Goal: Transaction & Acquisition: Book appointment/travel/reservation

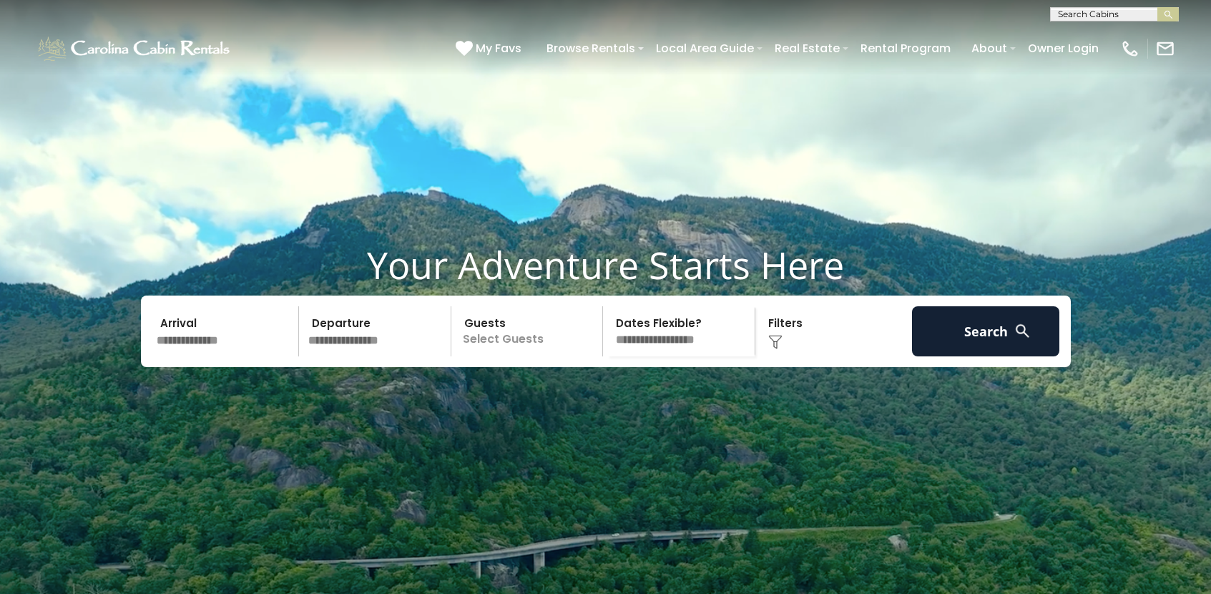
click at [504, 356] on p "Select Guests" at bounding box center [529, 331] width 147 height 50
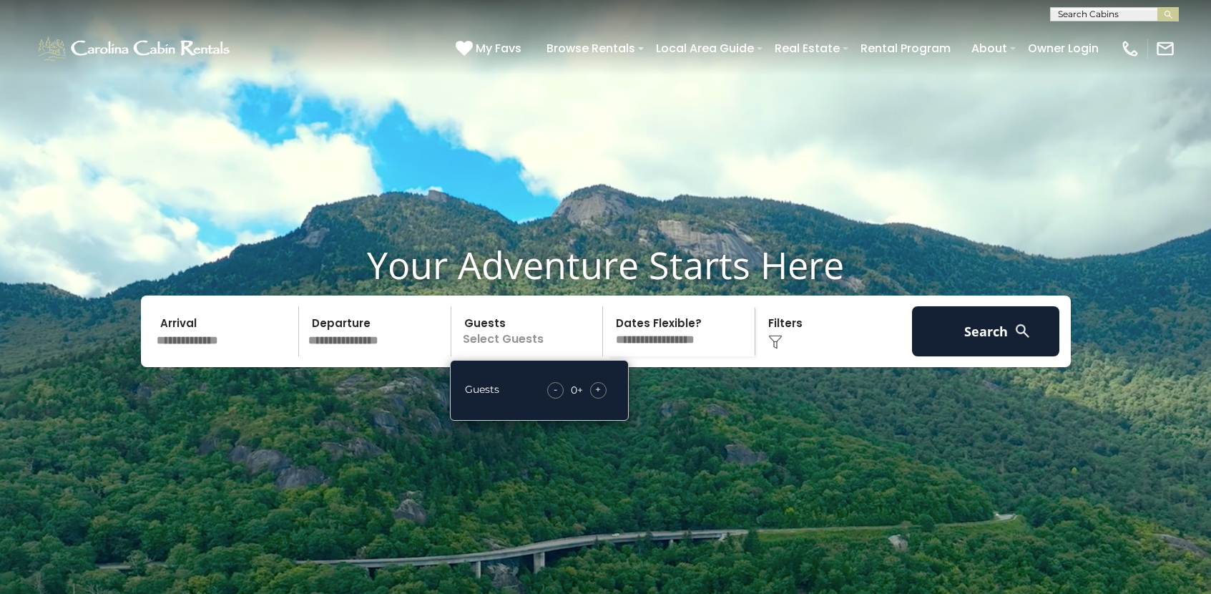
click at [596, 396] on span "+" at bounding box center [598, 389] width 6 height 14
click at [249, 356] on input "text" at bounding box center [226, 331] width 148 height 50
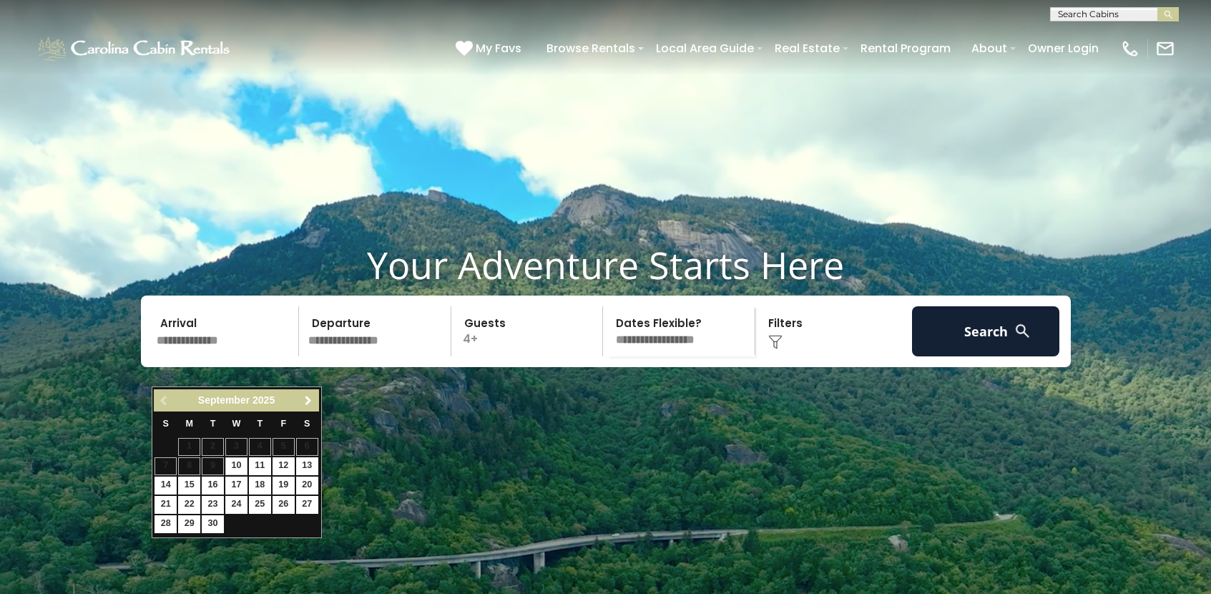
click at [309, 398] on span "Next" at bounding box center [308, 400] width 11 height 11
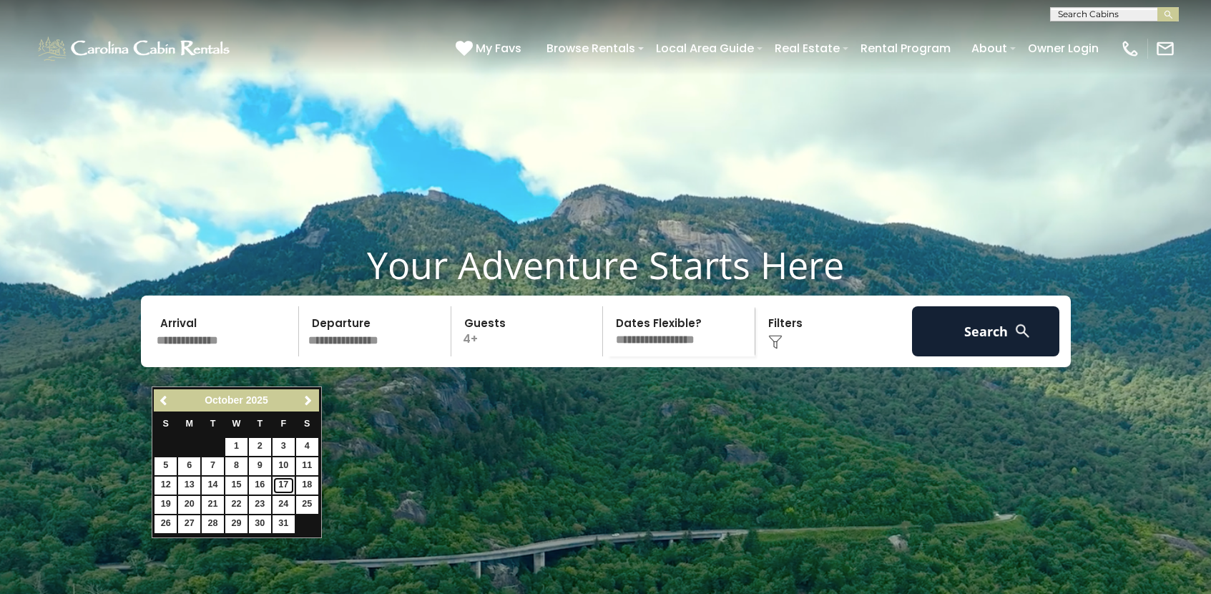
click at [285, 482] on link "17" at bounding box center [284, 485] width 22 height 18
type input "********"
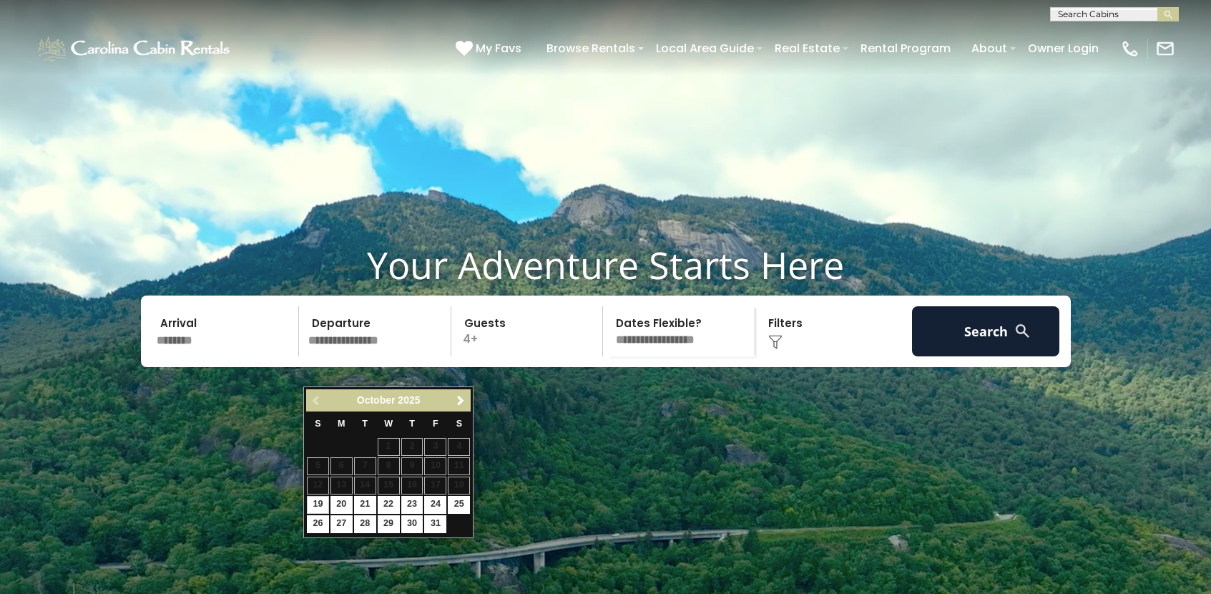
click at [348, 356] on input "text" at bounding box center [377, 331] width 148 height 50
click at [315, 500] on link "19" at bounding box center [318, 505] width 22 height 18
type input "********"
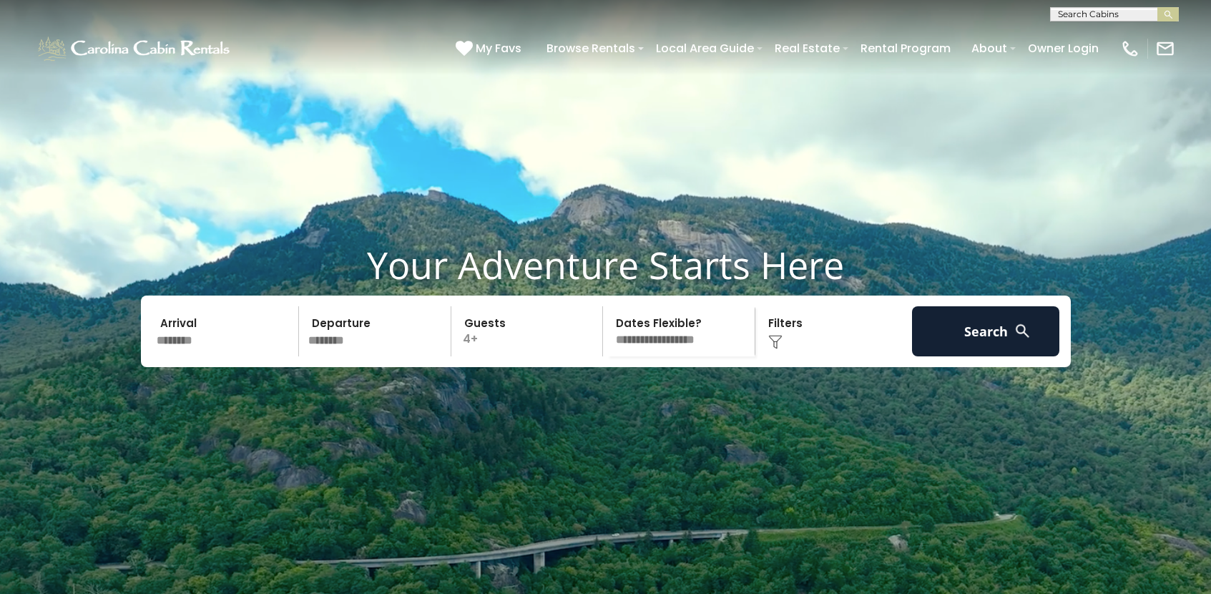
click at [679, 356] on select "**********" at bounding box center [680, 331] width 147 height 50
click at [774, 349] on img at bounding box center [775, 342] width 14 height 14
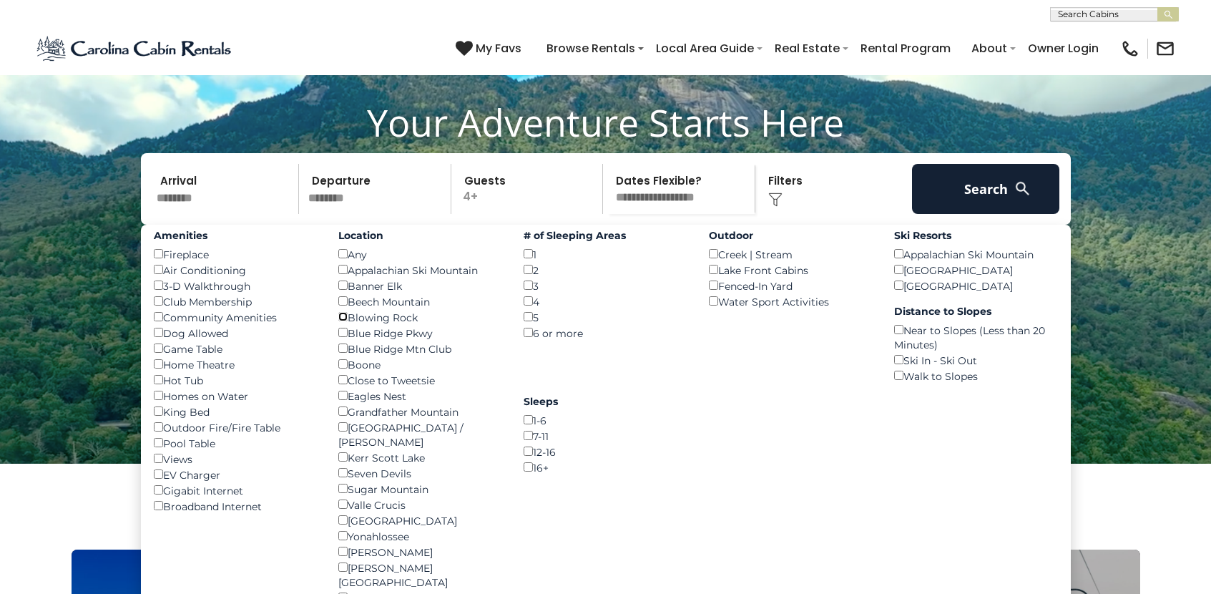
scroll to position [144, 0]
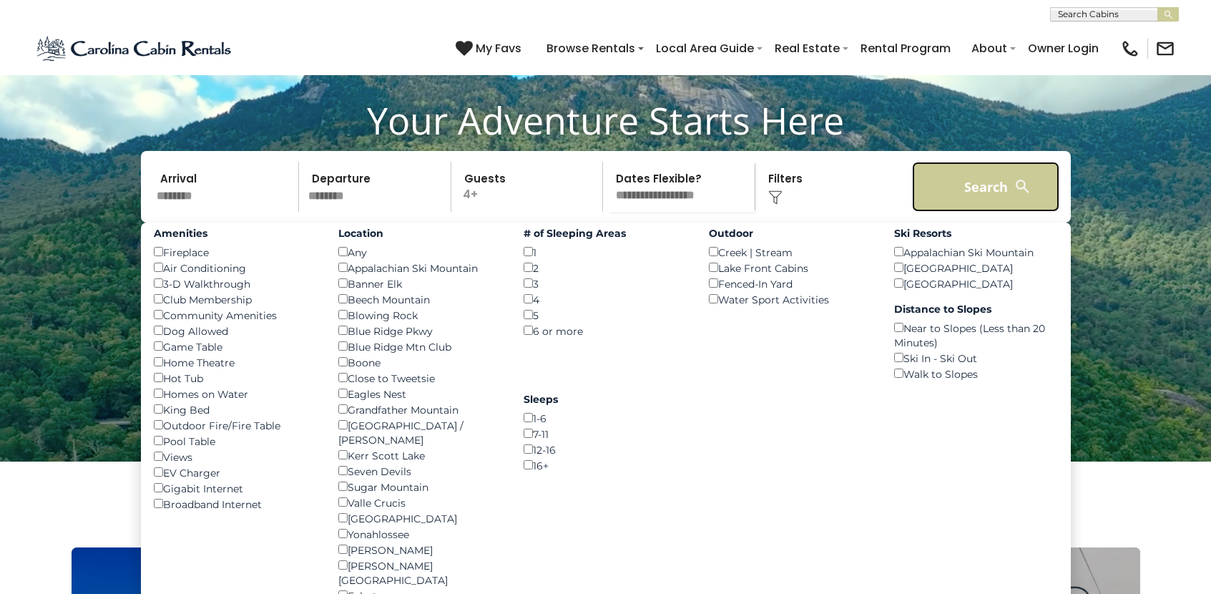
click at [982, 212] on button "Search" at bounding box center [986, 187] width 148 height 50
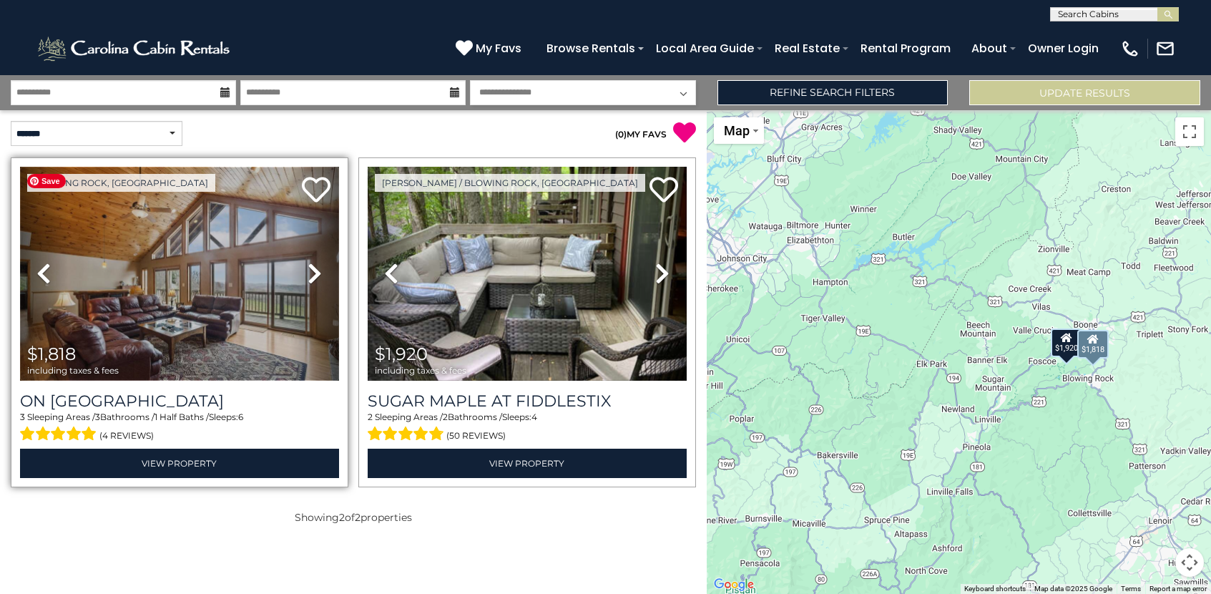
click at [217, 278] on img at bounding box center [179, 274] width 319 height 214
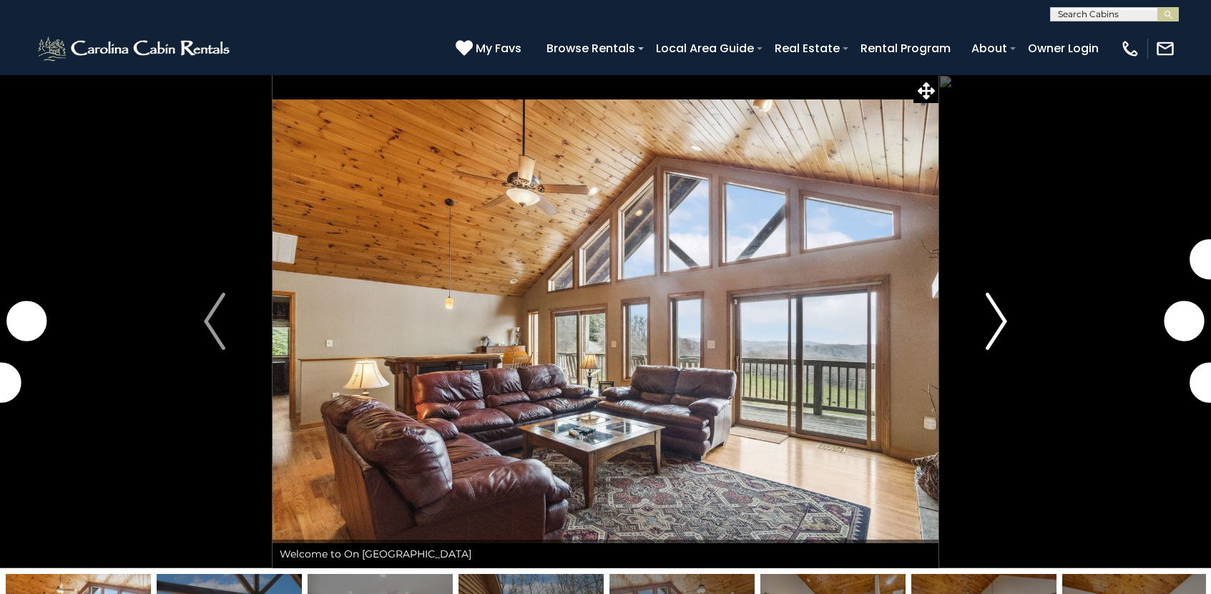
click at [1002, 323] on img "Next" at bounding box center [996, 321] width 21 height 57
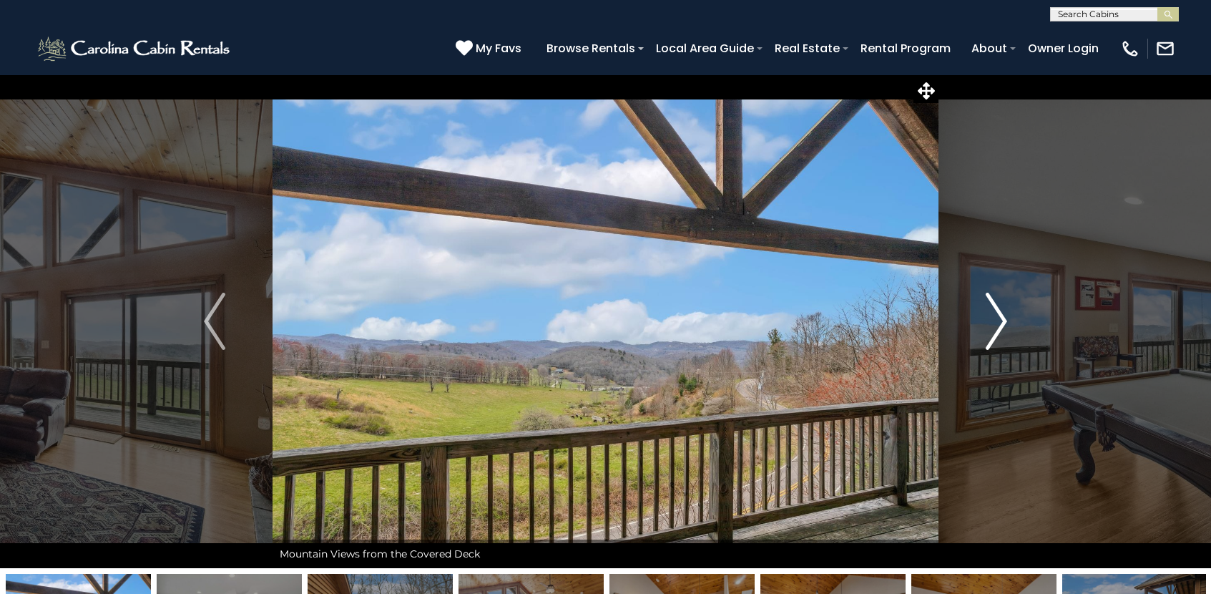
click at [999, 320] on img "Next" at bounding box center [996, 321] width 21 height 57
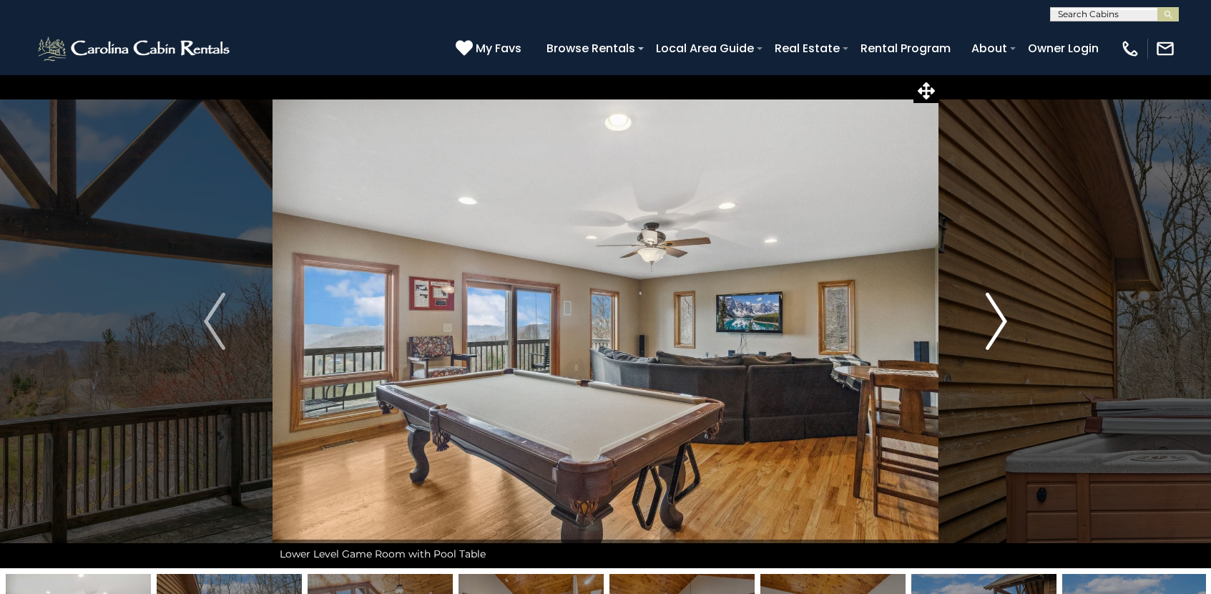
click at [999, 320] on img "Next" at bounding box center [996, 321] width 21 height 57
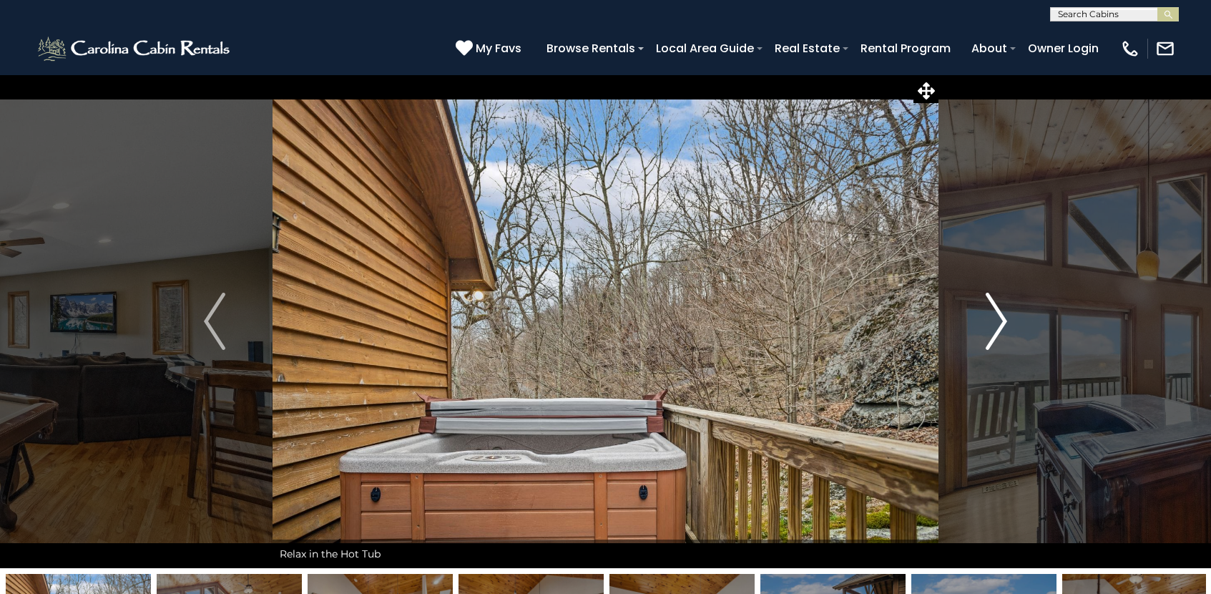
click at [999, 320] on img "Next" at bounding box center [996, 321] width 21 height 57
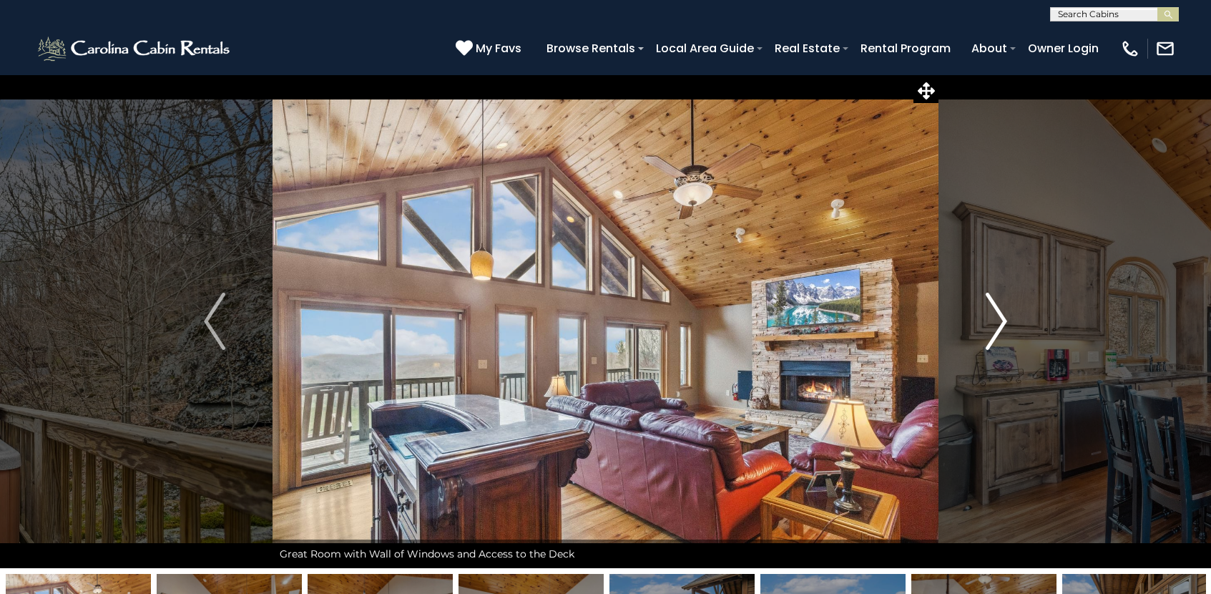
click at [999, 320] on img "Next" at bounding box center [996, 321] width 21 height 57
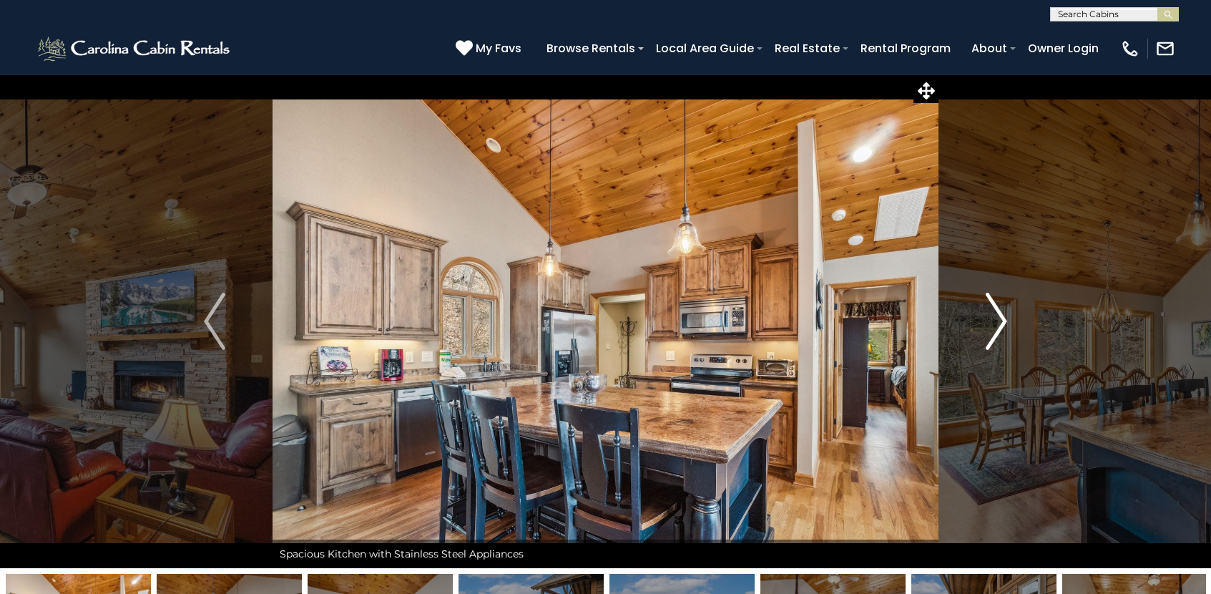
click at [999, 320] on img "Next" at bounding box center [996, 321] width 21 height 57
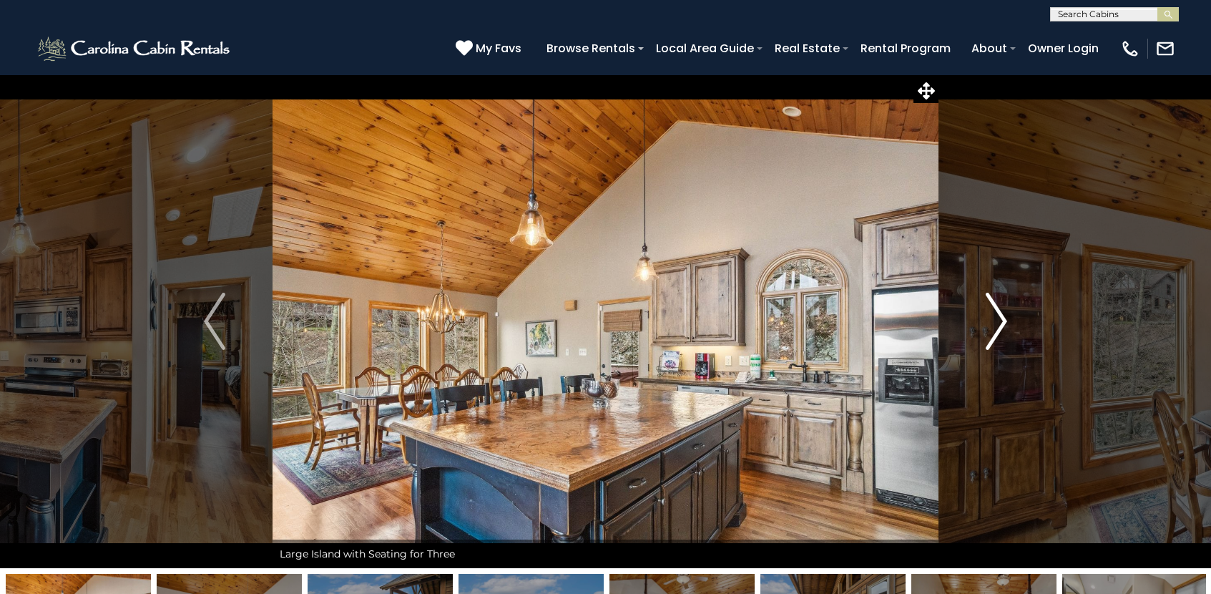
click at [999, 320] on img "Next" at bounding box center [996, 321] width 21 height 57
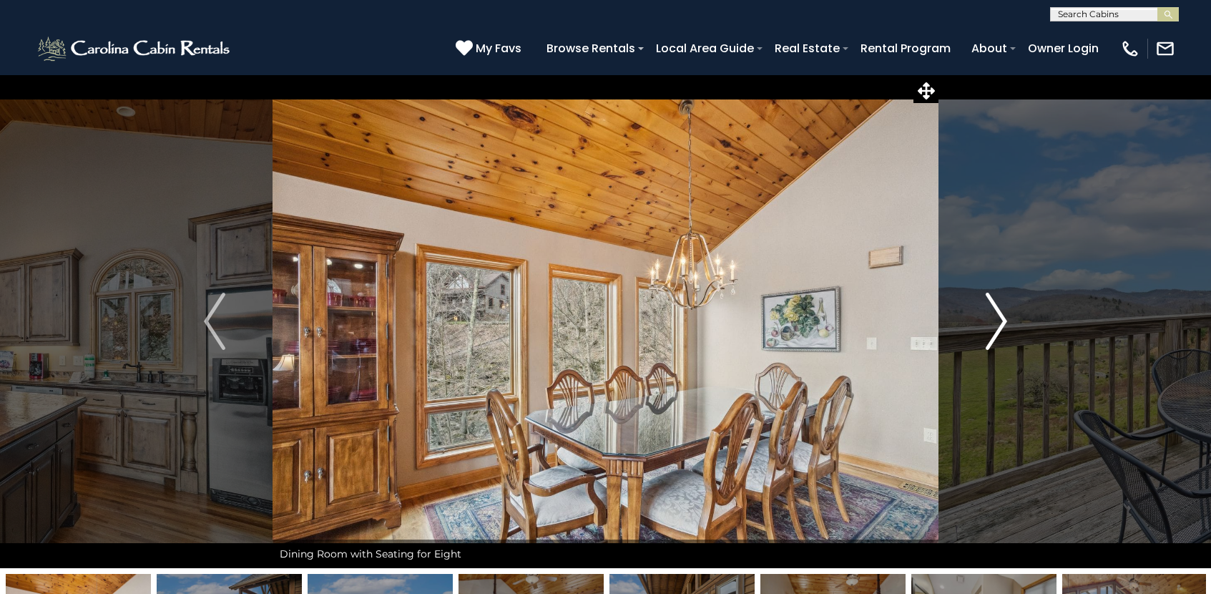
click at [999, 320] on img "Next" at bounding box center [996, 321] width 21 height 57
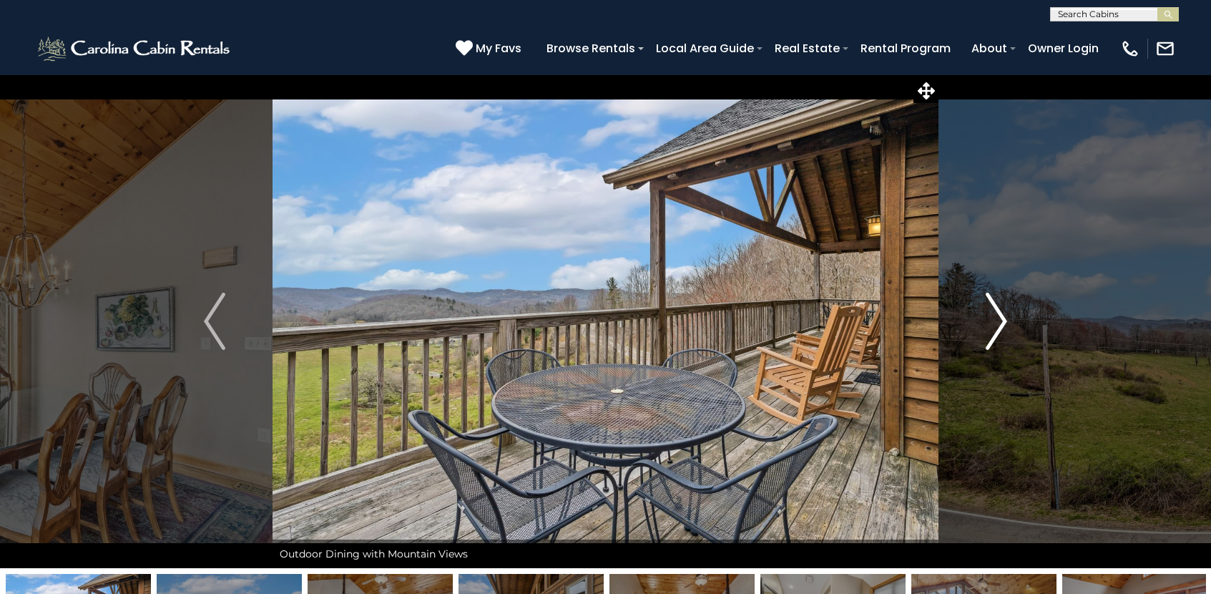
click at [998, 320] on img "Next" at bounding box center [996, 321] width 21 height 57
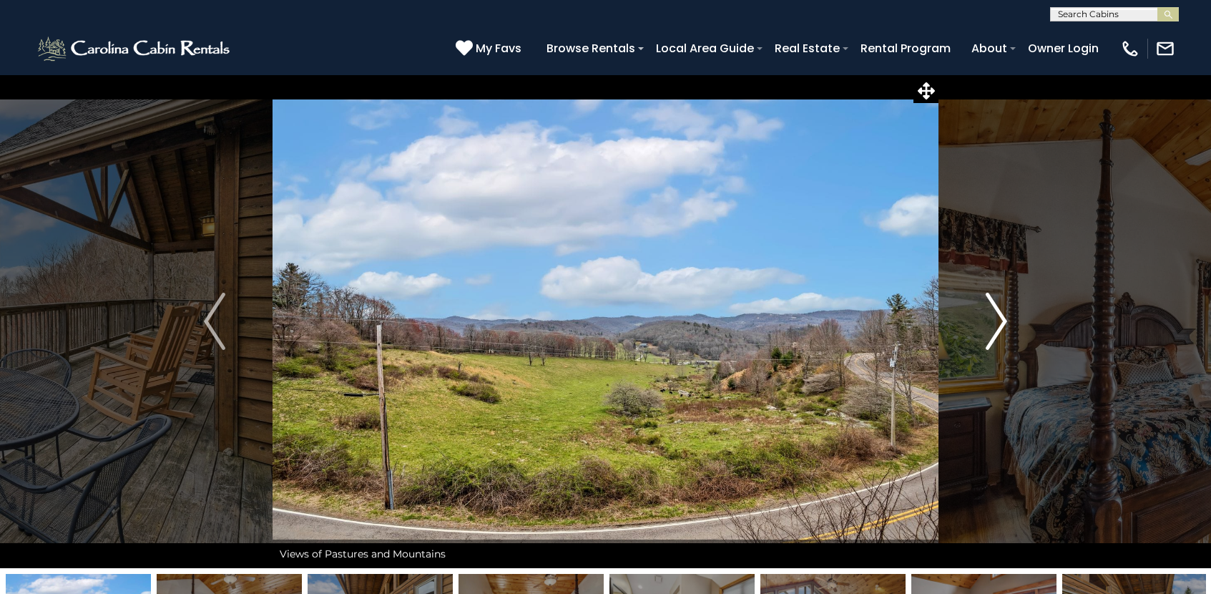
click at [998, 320] on img "Next" at bounding box center [996, 321] width 21 height 57
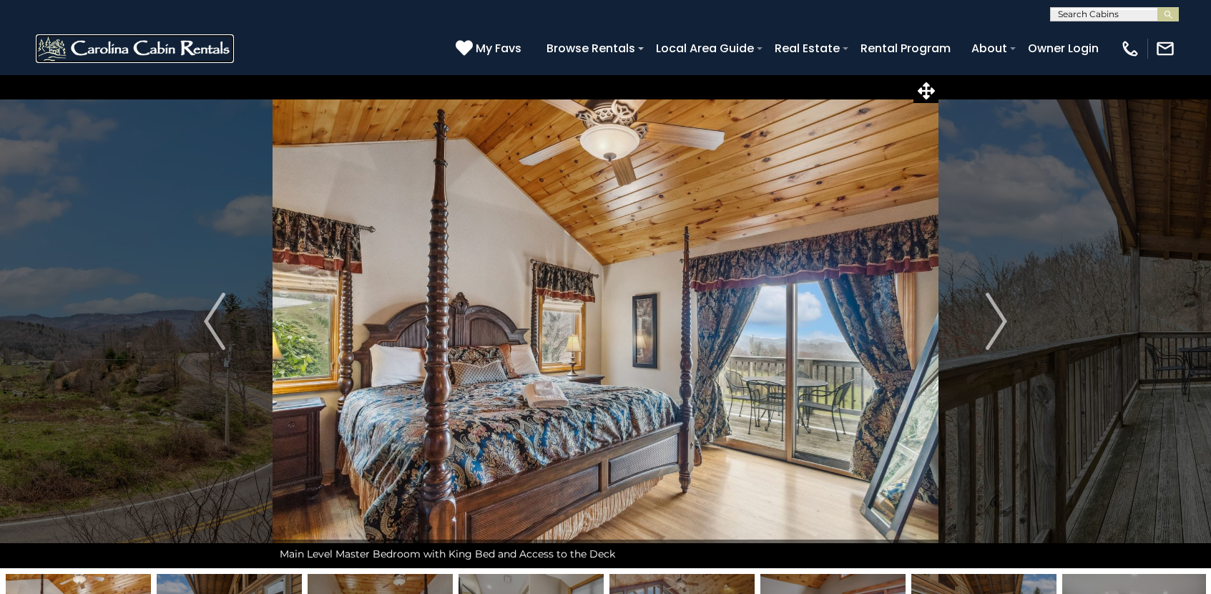
click at [195, 46] on img at bounding box center [135, 48] width 198 height 29
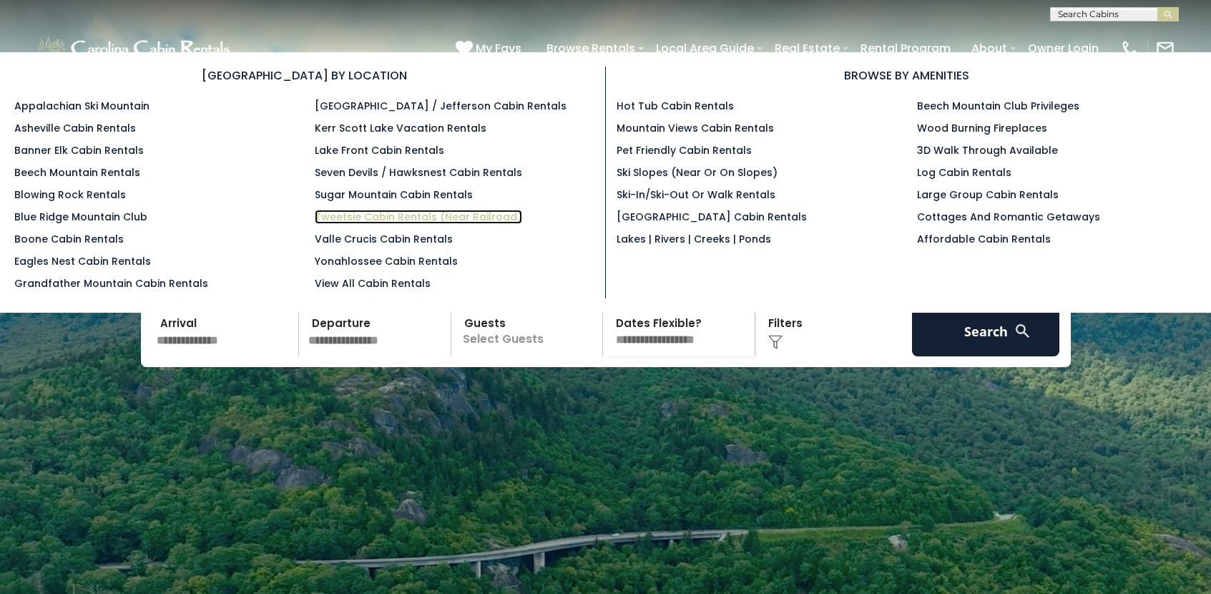
click at [363, 219] on link "Tweetsie Cabin Rentals (Near Railroad)" at bounding box center [418, 217] width 207 height 14
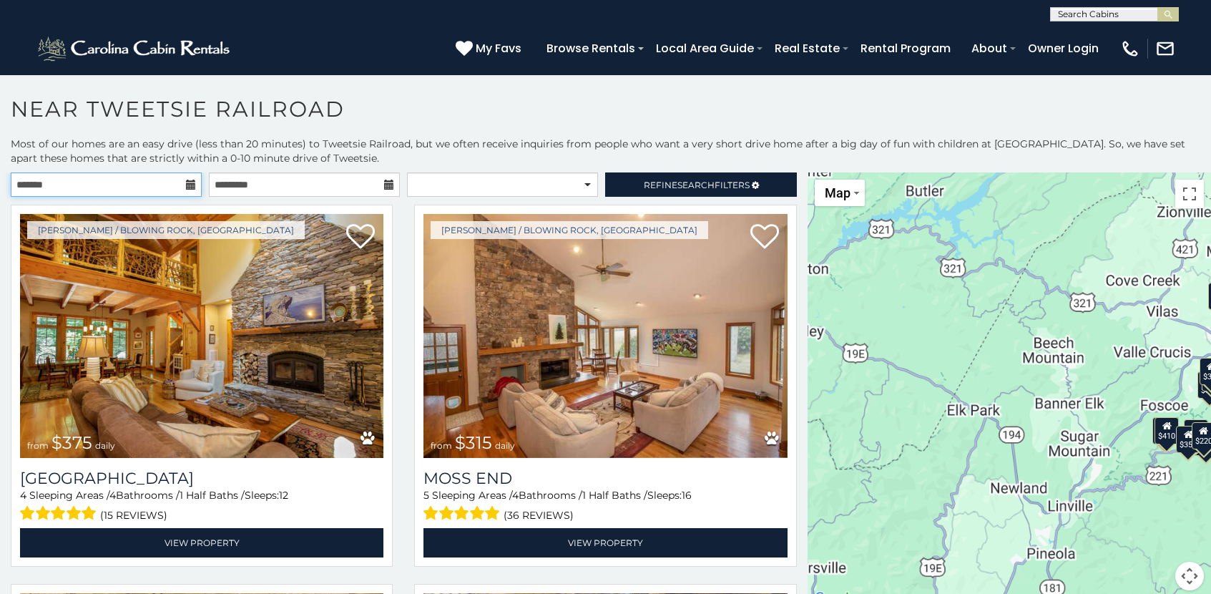
click at [134, 187] on input "text" at bounding box center [106, 184] width 191 height 24
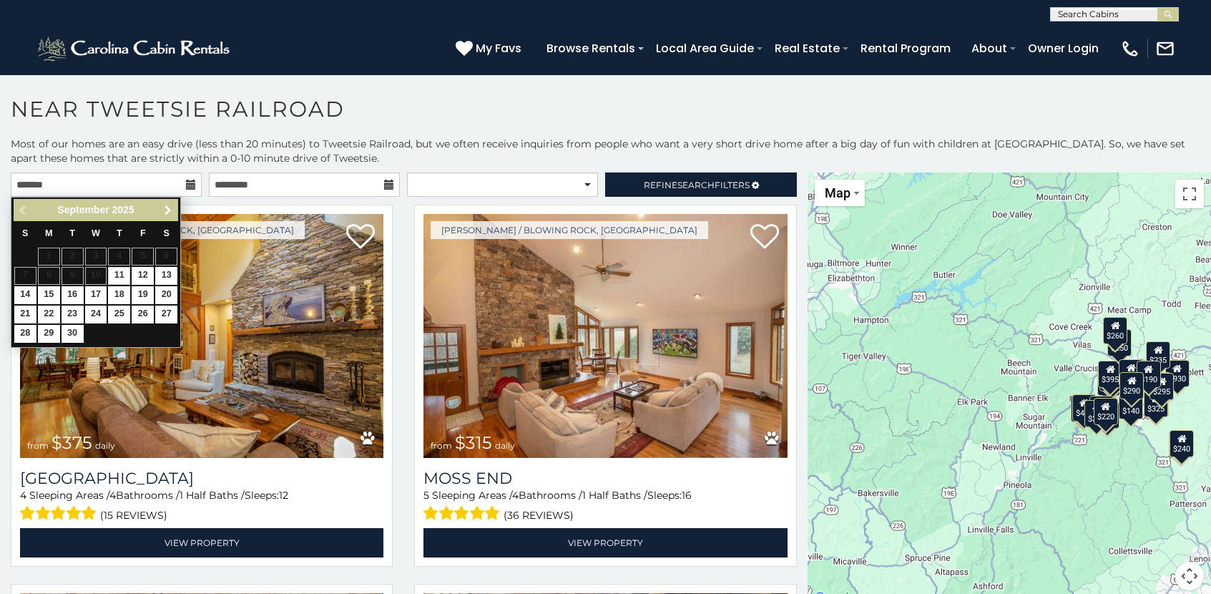
click at [168, 212] on span "Next" at bounding box center [167, 210] width 11 height 11
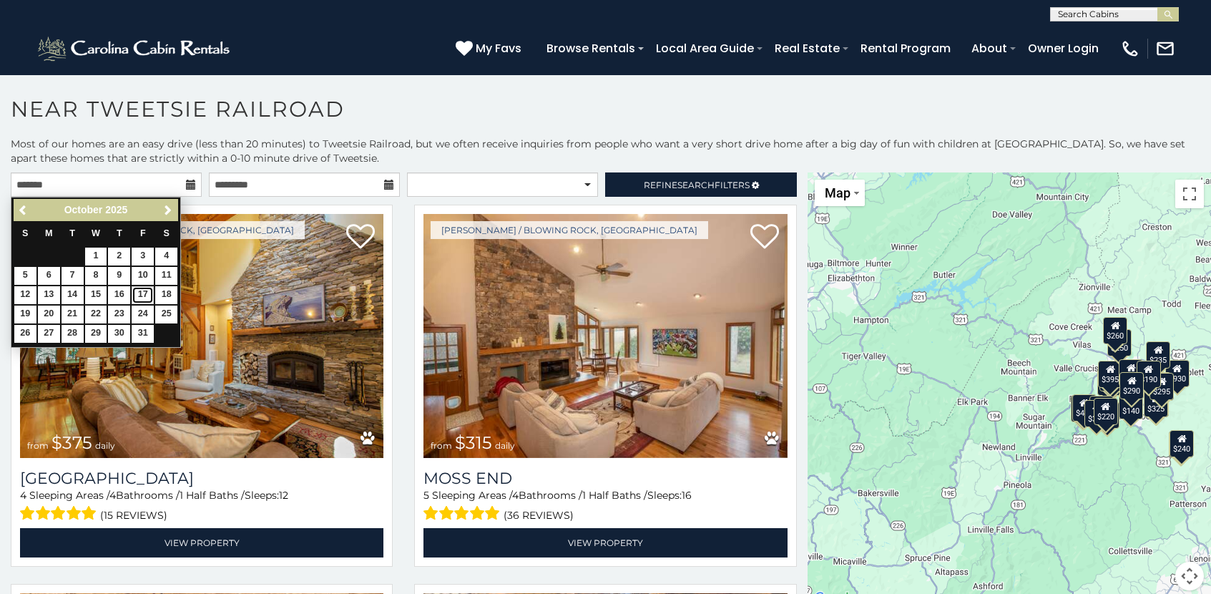
click at [144, 295] on link "17" at bounding box center [143, 295] width 22 height 18
type input "**********"
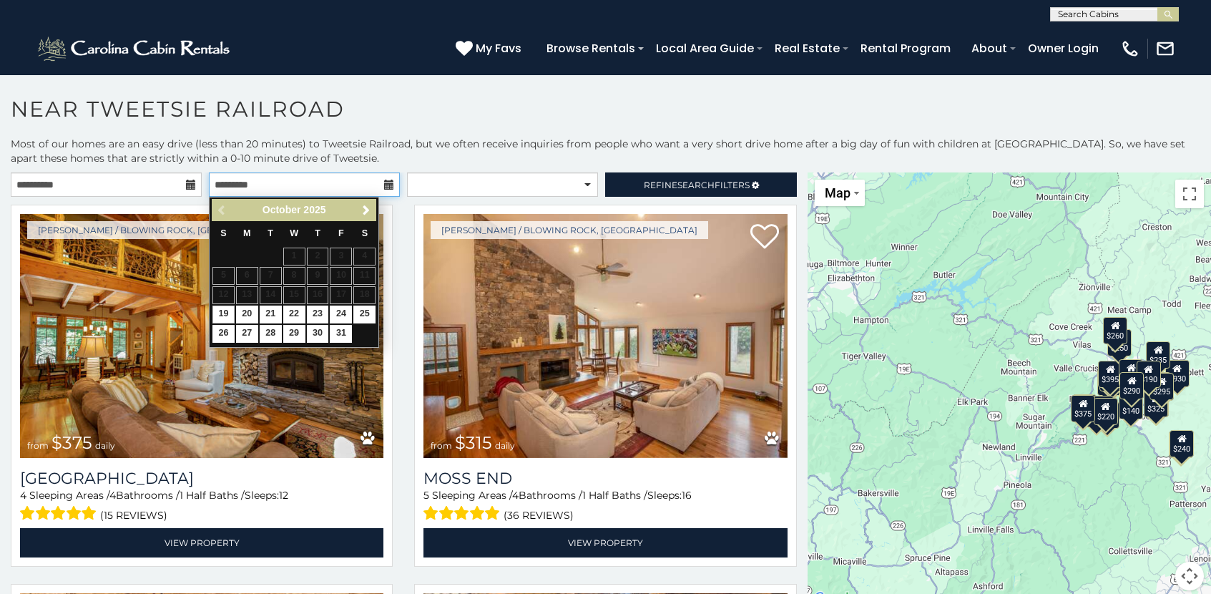
click at [252, 182] on input "text" at bounding box center [304, 184] width 191 height 24
click at [217, 313] on link "19" at bounding box center [223, 314] width 22 height 18
type input "**********"
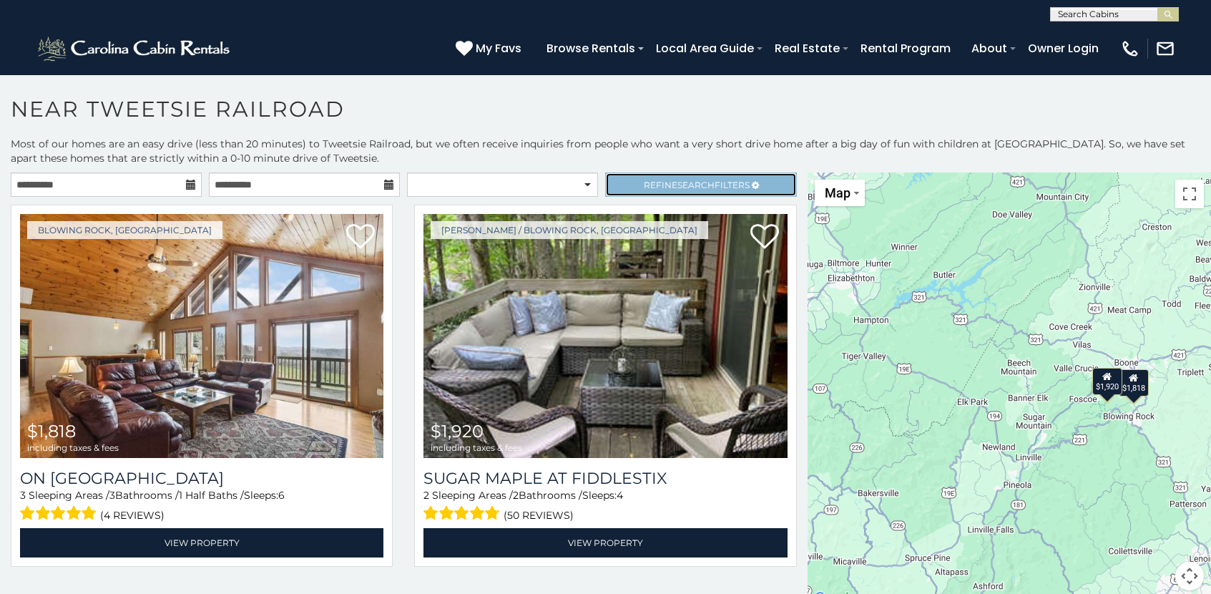
click at [689, 184] on span "Search" at bounding box center [695, 185] width 37 height 11
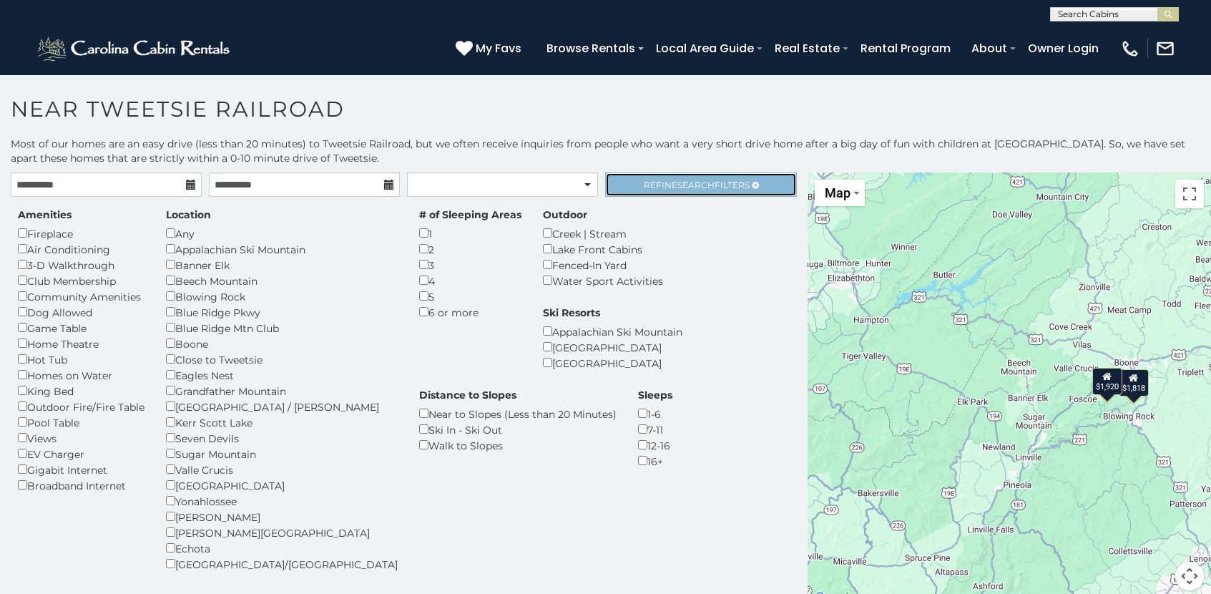
click at [689, 184] on span "Search" at bounding box center [695, 185] width 37 height 11
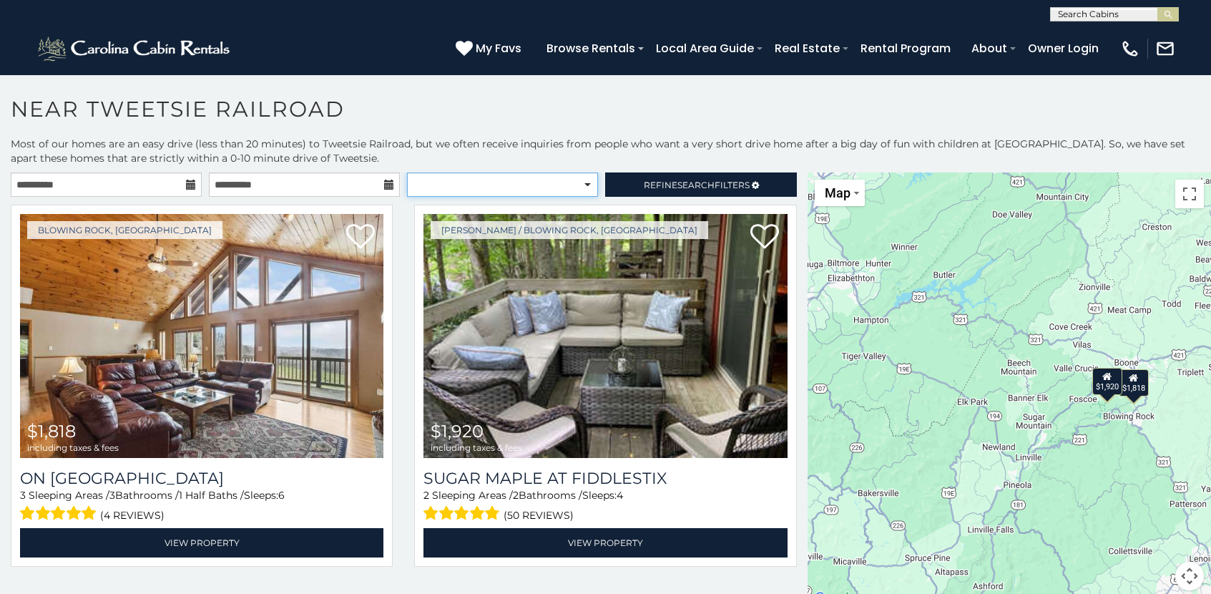
click at [516, 182] on select "**********" at bounding box center [502, 184] width 191 height 24
